Goal: Information Seeking & Learning: Learn about a topic

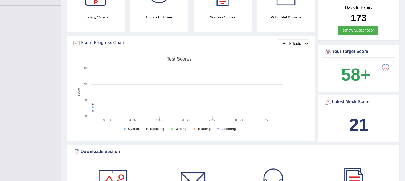
scroll to position [133, 0]
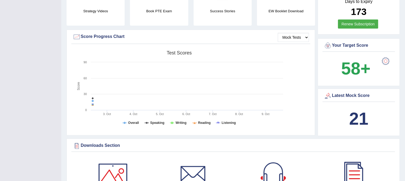
click at [383, 58] on div at bounding box center [386, 61] width 11 height 11
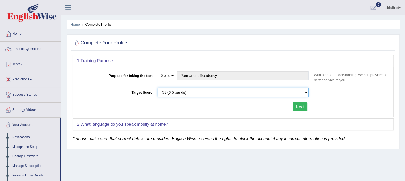
click at [297, 94] on select "Please select the correct value 50 (6 bands) 58 (6.5 bands) 65 (7 bands) 79 (8 …" at bounding box center [233, 92] width 151 height 9
select select "50"
click at [158, 88] on select "Please select the correct value 50 (6 bands) 58 (6.5 bands) 65 (7 bands) 79 (8 …" at bounding box center [233, 92] width 151 height 9
click at [302, 107] on button "Next" at bounding box center [300, 106] width 15 height 9
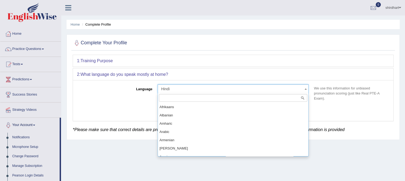
click at [307, 89] on span at bounding box center [305, 88] width 5 height 9
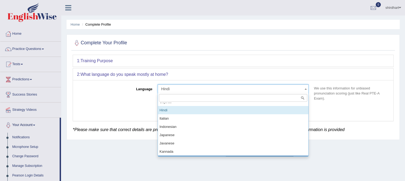
scroll to position [186, 0]
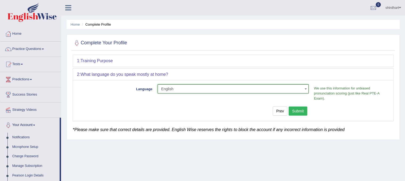
click at [164, 88] on span "English" at bounding box center [231, 88] width 141 height 5
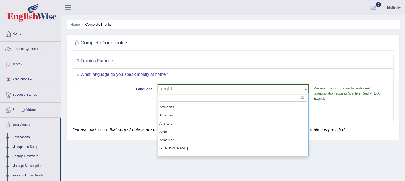
scroll to position [174, 0]
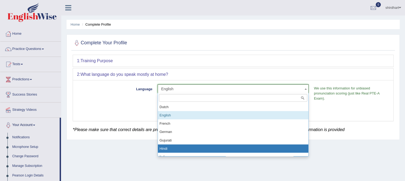
select select "Hindi"
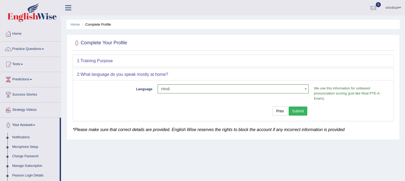
click at [103, 59] on b "Training Purpose" at bounding box center [96, 60] width 32 height 5
drag, startPoint x: 84, startPoint y: 62, endPoint x: 94, endPoint y: 69, distance: 11.8
click at [94, 69] on div "1: Training Purpose Purpose for taking the test Select Student Visa Permanent R…" at bounding box center [233, 88] width 321 height 66
click at [177, 62] on div "1: Training Purpose" at bounding box center [233, 61] width 321 height 12
click at [300, 111] on button "Submit" at bounding box center [298, 110] width 19 height 9
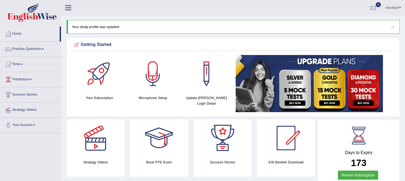
click at [17, 63] on link "Tests" at bounding box center [30, 63] width 61 height 13
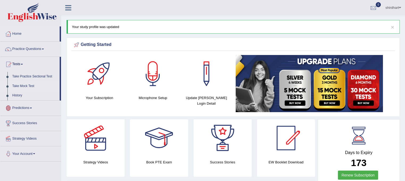
click at [28, 86] on link "Take Mock Test" at bounding box center [35, 86] width 50 height 10
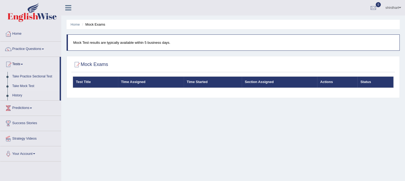
click at [29, 76] on link "Take Practice Sectional Test" at bounding box center [35, 77] width 50 height 10
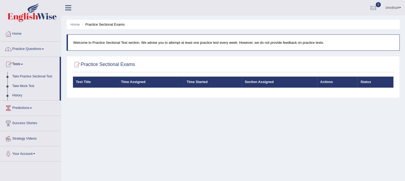
click at [31, 50] on link "Practice Questions" at bounding box center [30, 48] width 61 height 13
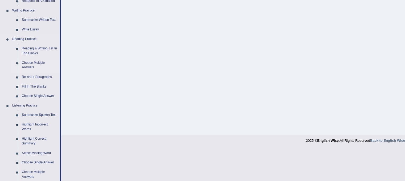
scroll to position [107, 0]
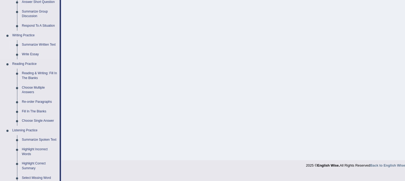
click at [44, 45] on link "Summarize Written Text" at bounding box center [39, 45] width 40 height 10
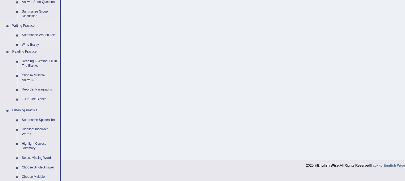
scroll to position [99, 0]
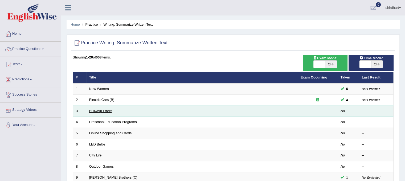
click at [99, 109] on link "Bullwhip Effect" at bounding box center [100, 111] width 23 height 4
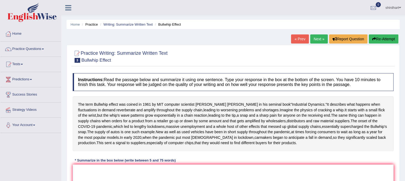
click at [179, 126] on div "The term Bullwhip effect was coined in [DATE] by MIT computer scientist [PERSON…" at bounding box center [233, 123] width 321 height 55
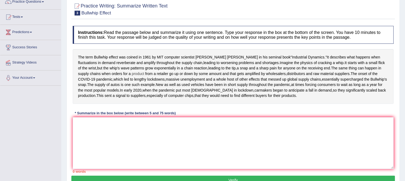
scroll to position [74, 0]
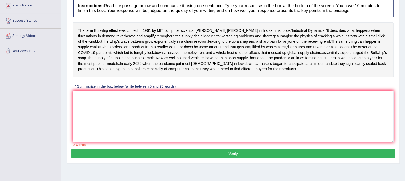
drag, startPoint x: 80, startPoint y: 30, endPoint x: 167, endPoint y: 35, distance: 87.6
click at [167, 35] on div "The term Bullwhip effect was coined in [DATE] by MIT computer scientist [PERSON…" at bounding box center [233, 49] width 321 height 55
click at [168, 29] on span "computer" at bounding box center [171, 31] width 15 height 6
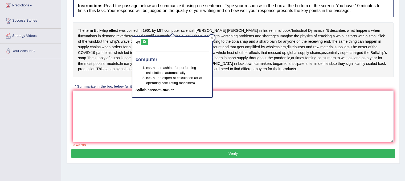
click at [300, 36] on span "physics" at bounding box center [306, 36] width 13 height 6
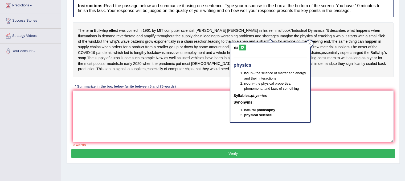
click at [241, 48] on icon at bounding box center [243, 47] width 4 height 3
click at [236, 49] on div "physics noun – the science of matter and energy and their interactions noun – t…" at bounding box center [271, 82] width 80 height 80
click at [243, 48] on icon at bounding box center [243, 47] width 4 height 3
drag, startPoint x: 130, startPoint y: 56, endPoint x: 133, endPoint y: 55, distance: 3.9
click at [131, 56] on div "The term Bullwhip effect was coined in 1961 by MIT computer scientist Jay Forre…" at bounding box center [233, 49] width 321 height 55
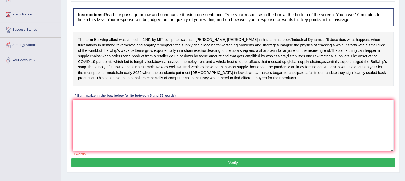
scroll to position [0, 0]
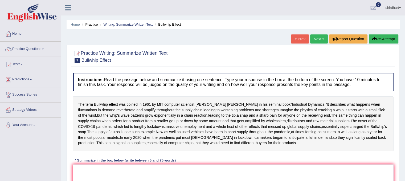
click at [318, 37] on link "Next »" at bounding box center [319, 38] width 18 height 9
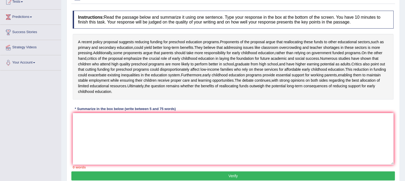
scroll to position [53, 0]
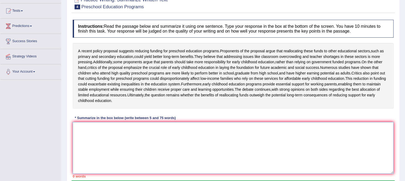
click at [182, 145] on textarea at bounding box center [233, 148] width 321 height 52
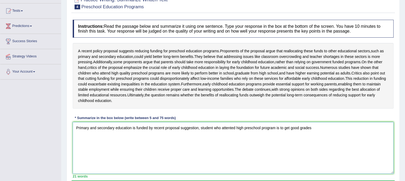
click at [289, 137] on textarea "Primary and secondary education is funded by recent proposal suggestion, studen…" at bounding box center [233, 148] width 321 height 52
click at [325, 138] on textarea "Primary and secondary education is funded by recent proposal suggestion, studen…" at bounding box center [233, 148] width 321 height 52
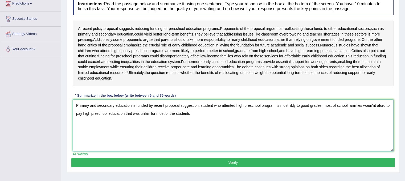
scroll to position [99, 0]
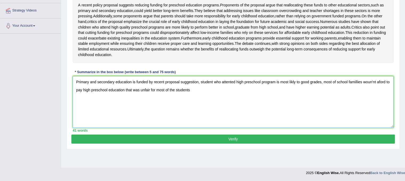
click at [201, 103] on textarea "Primary and secondary education is funded by recent proposal suggestion, studen…" at bounding box center [233, 102] width 321 height 52
click at [191, 98] on textarea "Primary and secondary education is funded by recent proposal suggestion, studen…" at bounding box center [233, 102] width 321 height 52
drag, startPoint x: 75, startPoint y: 90, endPoint x: 279, endPoint y: 121, distance: 206.5
click at [279, 121] on textarea "Primary and secondary education is funded by recent proposal suggestion, studen…" at bounding box center [233, 102] width 321 height 52
click at [213, 109] on textarea "Primary and secondary education is funded by recent proposal suggestion, studen…" at bounding box center [233, 102] width 321 height 52
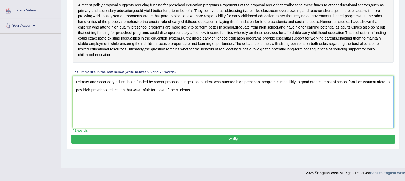
type textarea "Primary and secondary education is funded by recent proposal suggestion, studen…"
drag, startPoint x: 72, startPoint y: 94, endPoint x: 81, endPoint y: 98, distance: 9.9
click at [103, 88] on div "Instructions: Read the passage below and summarize it using one sentence. Type …" at bounding box center [233, 52] width 324 height 163
drag, startPoint x: 76, startPoint y: 91, endPoint x: 225, endPoint y: 107, distance: 150.6
click at [225, 107] on textarea "Primary and secondary education is funded by recent proposal suggestion, studen…" at bounding box center [233, 102] width 321 height 52
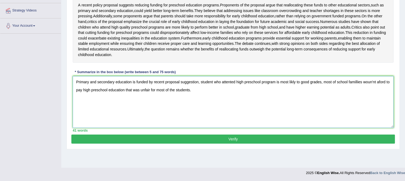
click at [212, 121] on textarea "Primary and secondary education is funded by recent proposal suggestion, studen…" at bounding box center [233, 102] width 321 height 52
click at [211, 143] on button "Verify" at bounding box center [233, 138] width 324 height 9
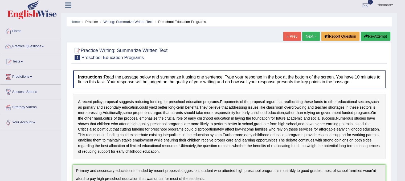
scroll to position [0, 0]
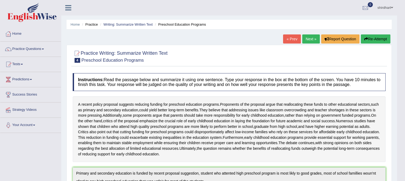
click at [310, 37] on link "Next »" at bounding box center [311, 38] width 18 height 9
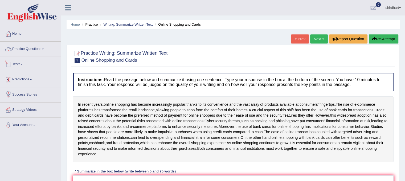
click at [39, 51] on link "Practice Questions" at bounding box center [30, 48] width 61 height 13
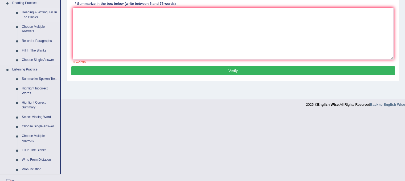
scroll to position [160, 0]
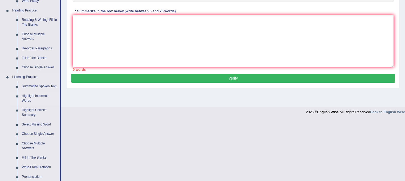
click at [20, 96] on link "Highlight Incorrect Words" at bounding box center [39, 98] width 40 height 14
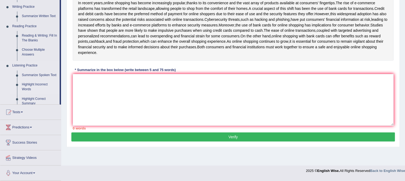
scroll to position [99, 0]
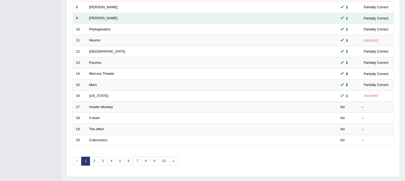
scroll to position [160, 0]
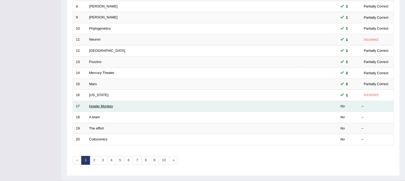
click at [94, 105] on link "Howler Monkey" at bounding box center [101, 106] width 24 height 4
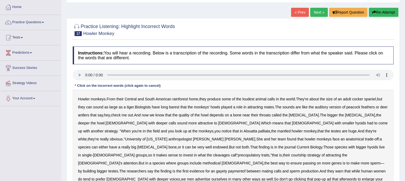
scroll to position [53, 0]
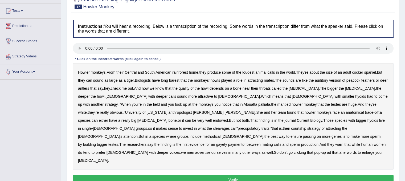
click at [228, 175] on button "Verify" at bounding box center [233, 179] width 321 height 9
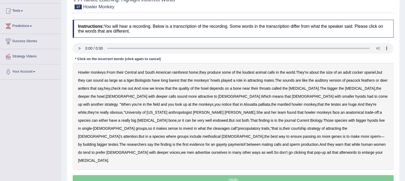
scroll to position [99, 0]
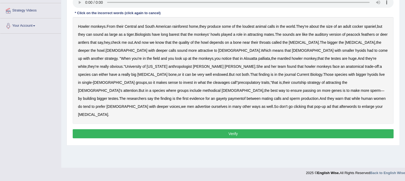
click at [268, 76] on div "Howler monkeys . From their Central and South American rainforest home , they p…" at bounding box center [233, 70] width 321 height 107
click at [248, 74] on div "Howler monkeys . From their Central and South American rainforest home , they p…" at bounding box center [233, 70] width 321 height 107
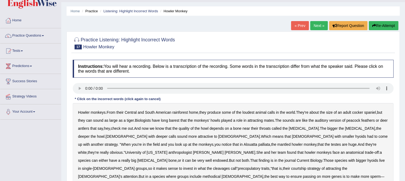
scroll to position [0, 0]
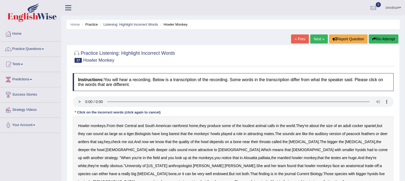
click at [316, 36] on link "Next »" at bounding box center [319, 38] width 18 height 9
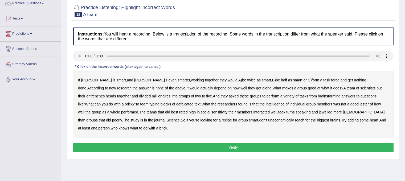
scroll to position [53, 0]
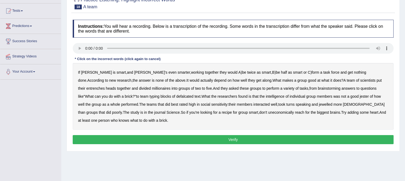
click at [105, 86] on b "entrenches" at bounding box center [95, 88] width 18 height 4
click at [176, 95] on b "defalcated" at bounding box center [184, 96] width 17 height 4
click at [319, 104] on b "jewelled" at bounding box center [326, 104] width 14 height 4
click at [290, 138] on button "Verify" at bounding box center [233, 139] width 321 height 9
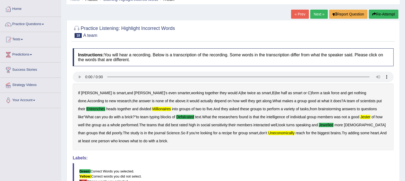
scroll to position [0, 0]
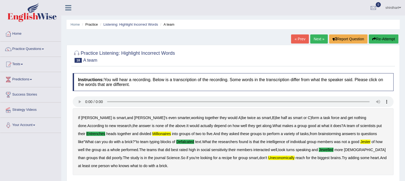
click at [316, 41] on link "Next »" at bounding box center [319, 38] width 18 height 9
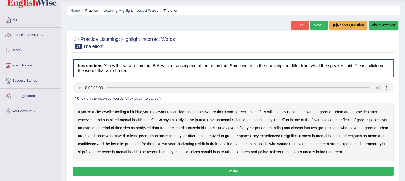
scroll to position [27, 0]
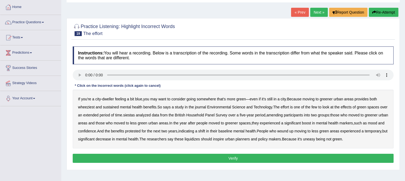
click at [91, 107] on b "wheeziest" at bounding box center [86, 107] width 17 height 4
click at [143, 116] on div "If you're a city - dweller feeling a bit blue , you may want to consider going …" at bounding box center [233, 119] width 321 height 59
drag, startPoint x: 143, startPoint y: 116, endPoint x: 141, endPoint y: 112, distance: 4.3
click at [135, 115] on b "siestas" at bounding box center [129, 115] width 12 height 4
click at [365, 117] on b "greener" at bounding box center [371, 115] width 13 height 4
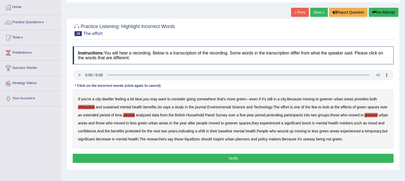
click at [91, 121] on div "If you're a city - dweller feeling a bit blue , you may want to consider going …" at bounding box center [233, 119] width 321 height 59
click at [365, 117] on b "greener" at bounding box center [371, 115] width 13 height 4
click at [244, 140] on div "If you're a city - dweller feeling a bit blue , you may want to consider going …" at bounding box center [233, 119] width 321 height 59
click at [200, 138] on b "liquidizes" at bounding box center [192, 139] width 15 height 4
click at [357, 163] on button "Verify" at bounding box center [233, 157] width 321 height 9
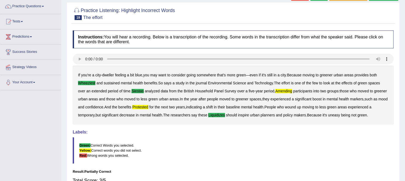
scroll to position [0, 0]
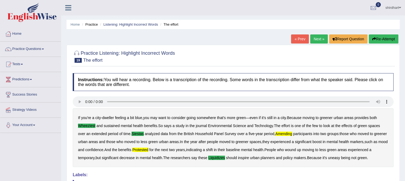
click at [312, 34] on div "Home Practice Listening: Highlight Incorrect Words The effort « Prev Next » Rep…" at bounding box center [233, 133] width 344 height 266
click at [317, 39] on link "Next »" at bounding box center [319, 38] width 18 height 9
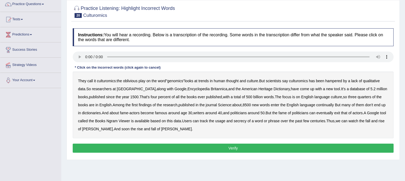
scroll to position [53, 0]
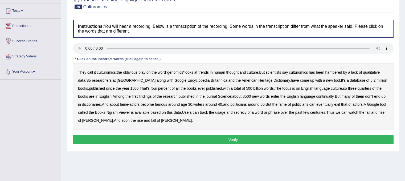
click at [227, 140] on button "Verify" at bounding box center [233, 139] width 321 height 9
click at [264, 138] on button "Verify" at bounding box center [233, 139] width 321 height 9
click at [150, 111] on div "They call it culturomics : the oblivious play on the word " genomics " looks at…" at bounding box center [233, 96] width 321 height 67
click at [147, 108] on div "They call it culturomics : the oblivious play on the word " genomics " looks at…" at bounding box center [233, 96] width 321 height 67
click at [144, 104] on b "become" at bounding box center [147, 104] width 13 height 4
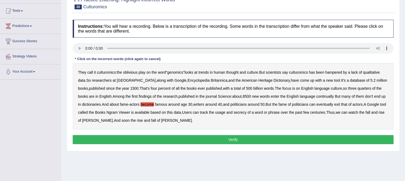
click at [188, 139] on button "Verify" at bounding box center [233, 139] width 321 height 9
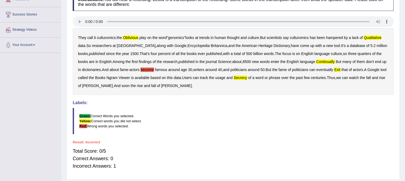
scroll to position [0, 0]
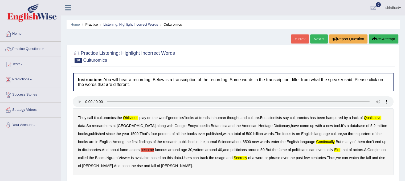
click at [322, 39] on link "Next »" at bounding box center [319, 38] width 18 height 9
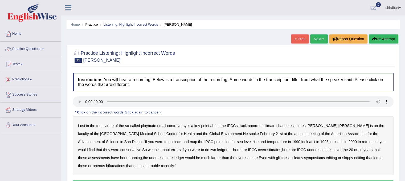
scroll to position [27, 0]
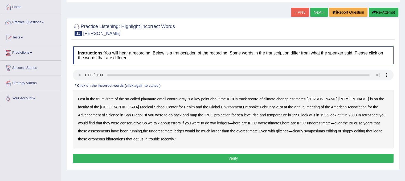
click at [109, 99] on b "triumvirate" at bounding box center [104, 99] width 17 height 4
click at [284, 159] on button "Verify" at bounding box center [233, 157] width 321 height 9
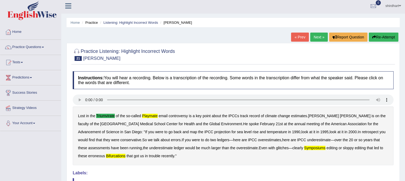
scroll to position [0, 0]
